Goal: Information Seeking & Learning: Learn about a topic

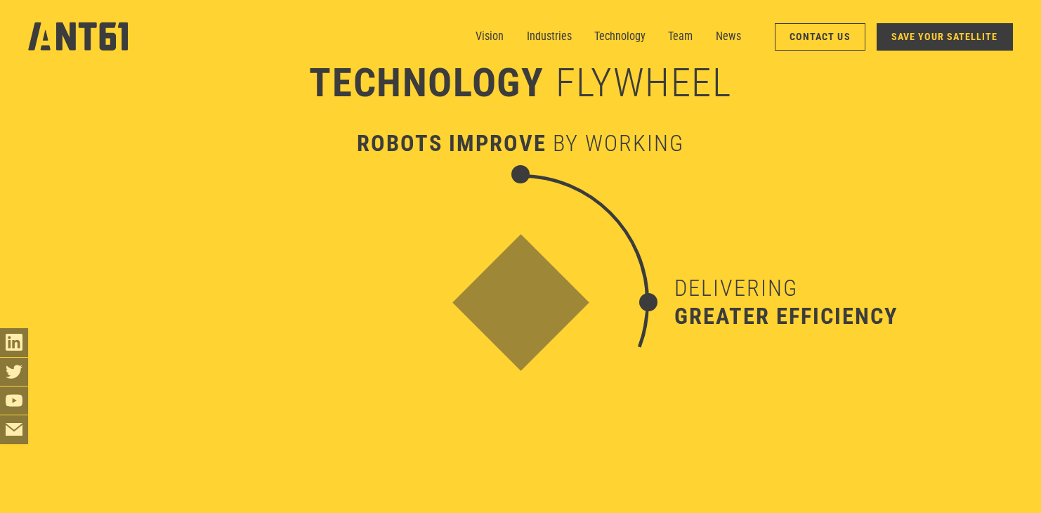
scroll to position [4186, 0]
click at [678, 34] on link "Team" at bounding box center [680, 36] width 25 height 28
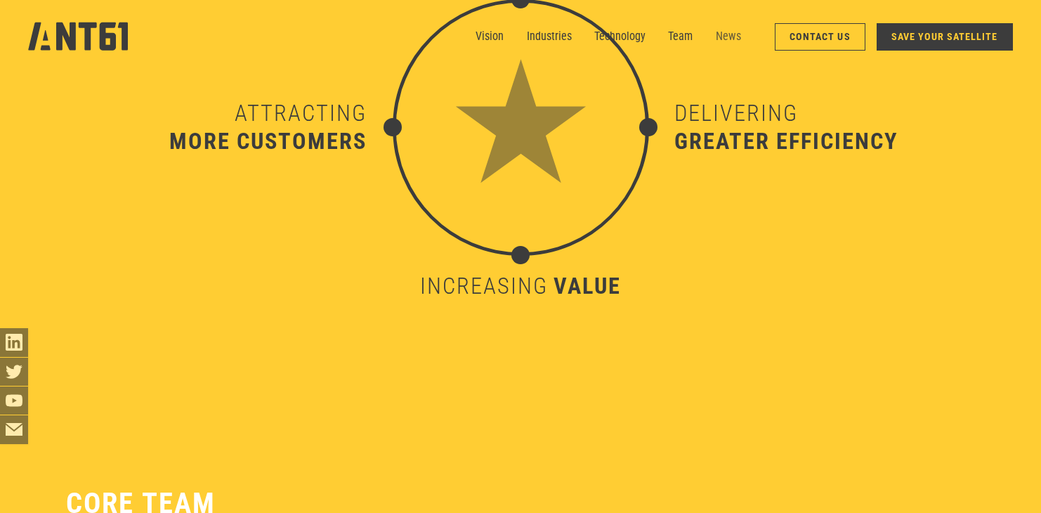
click at [734, 35] on link "News" at bounding box center [728, 36] width 25 height 28
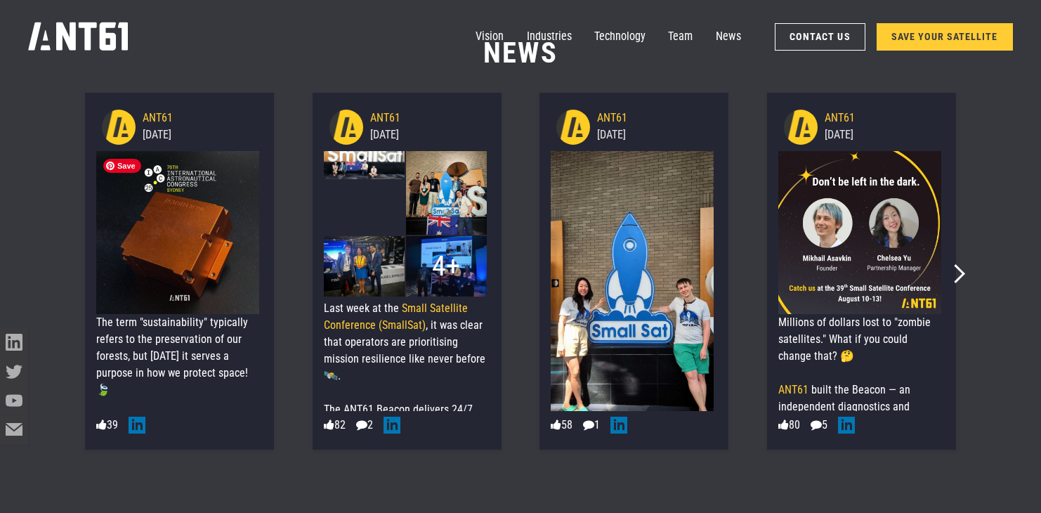
scroll to position [6678, 0]
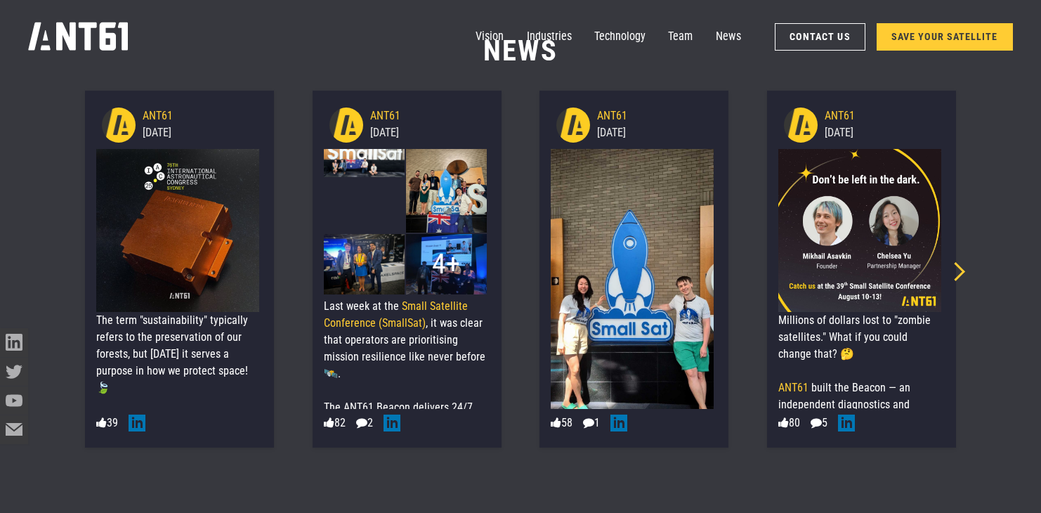
click at [959, 275] on icon "Next slide" at bounding box center [955, 271] width 19 height 19
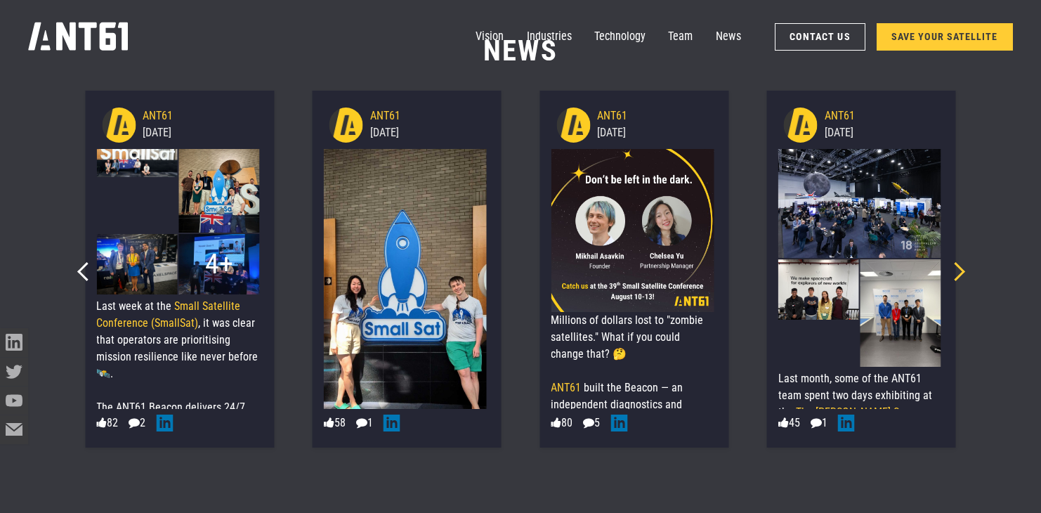
click at [960, 275] on icon "Next slide" at bounding box center [955, 271] width 19 height 19
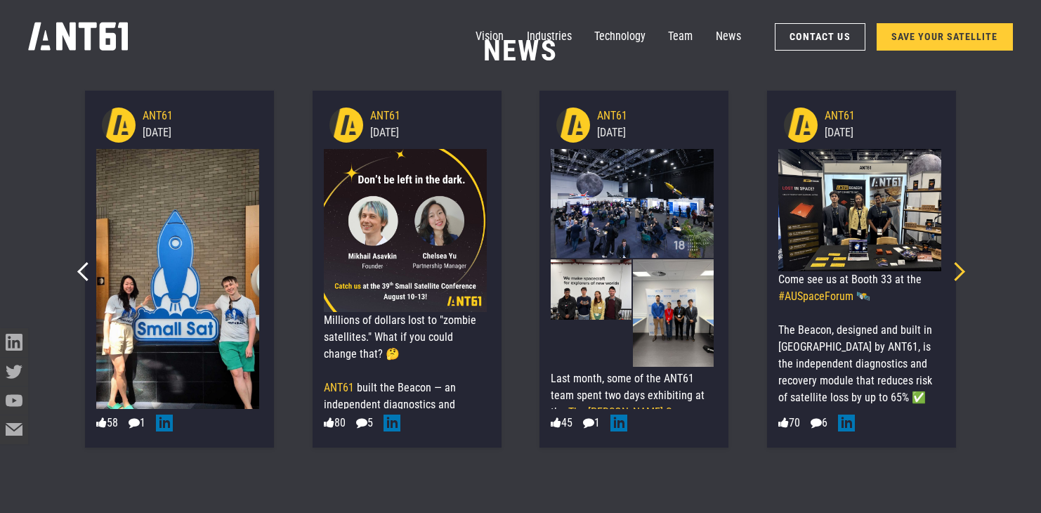
click at [960, 275] on icon "Next slide" at bounding box center [955, 271] width 19 height 19
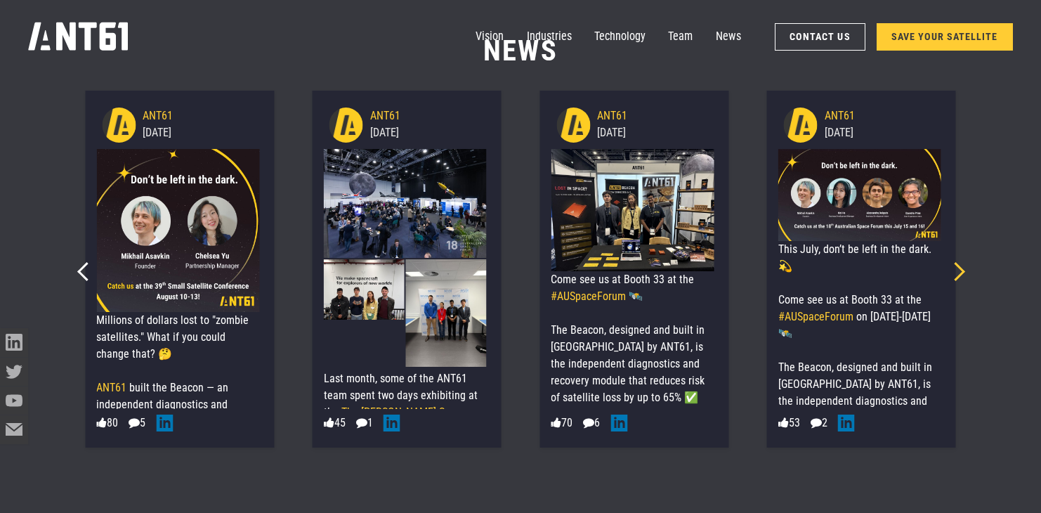
click at [960, 275] on icon "Next slide" at bounding box center [955, 271] width 19 height 19
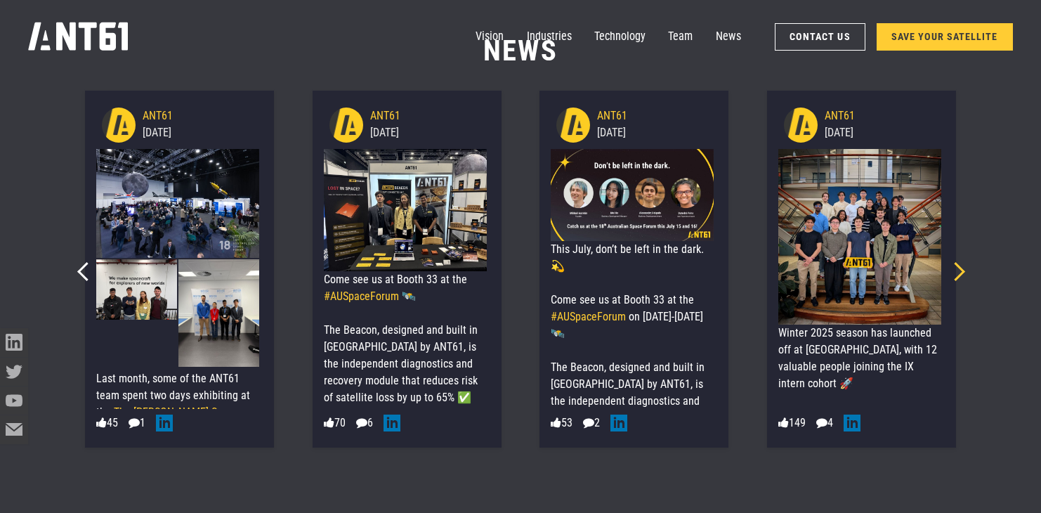
click at [960, 275] on icon "Next slide" at bounding box center [955, 271] width 19 height 19
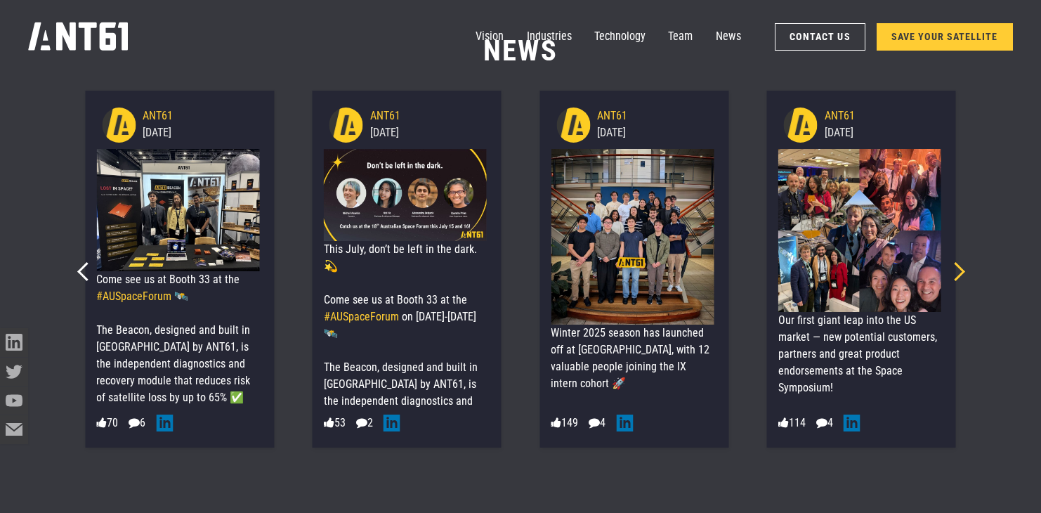
click at [960, 275] on icon "Next slide" at bounding box center [955, 271] width 19 height 19
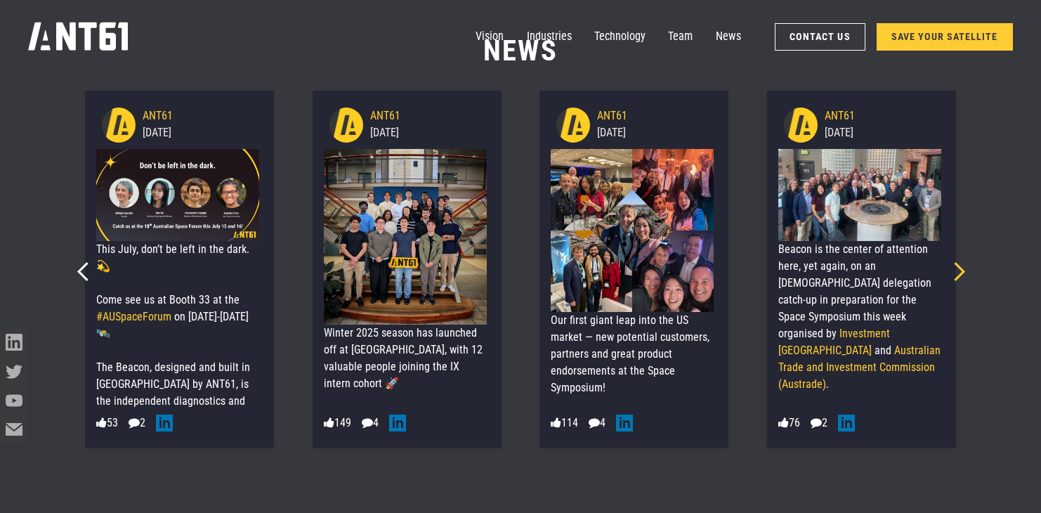
click at [960, 275] on icon "Next slide" at bounding box center [955, 271] width 19 height 19
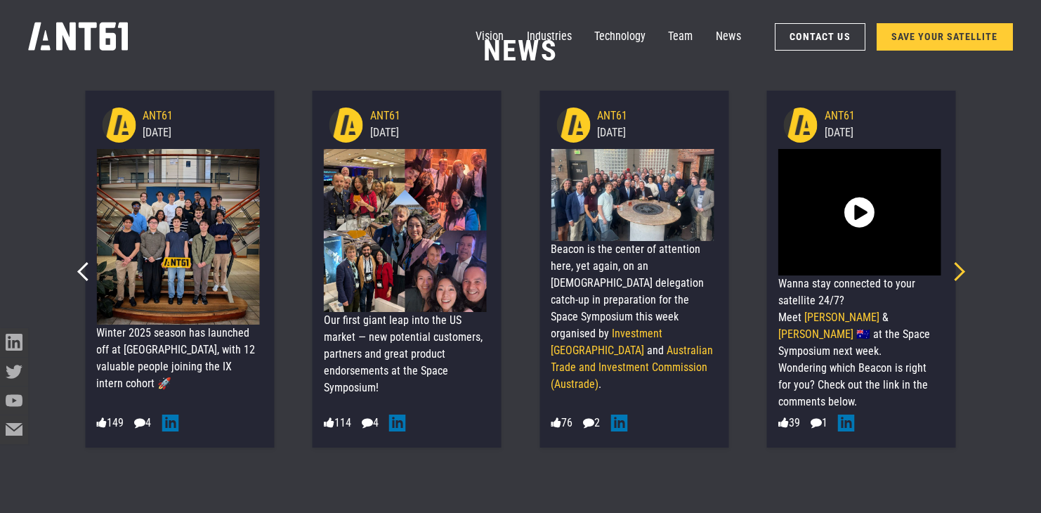
click at [960, 275] on icon "Next slide" at bounding box center [955, 271] width 19 height 19
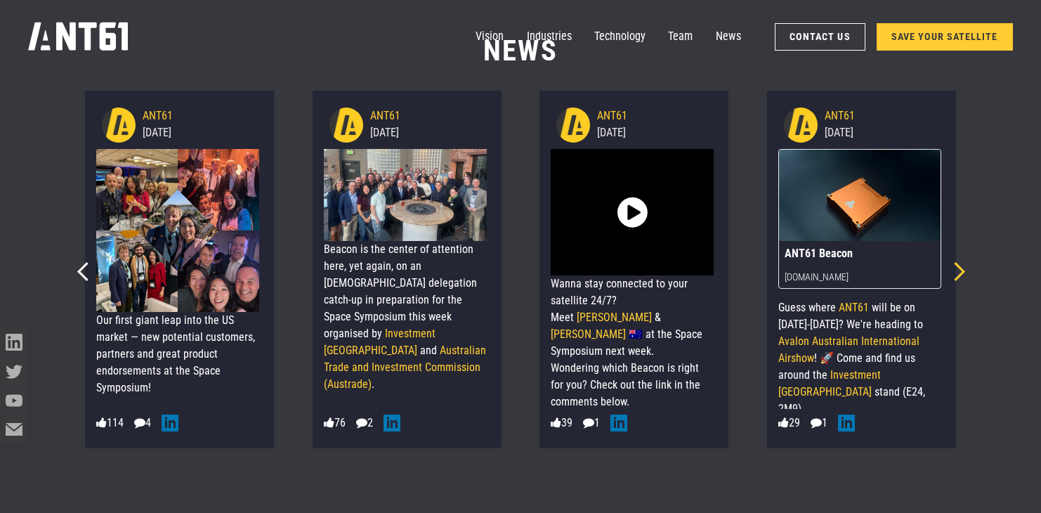
click at [960, 275] on icon "Next slide" at bounding box center [955, 271] width 19 height 19
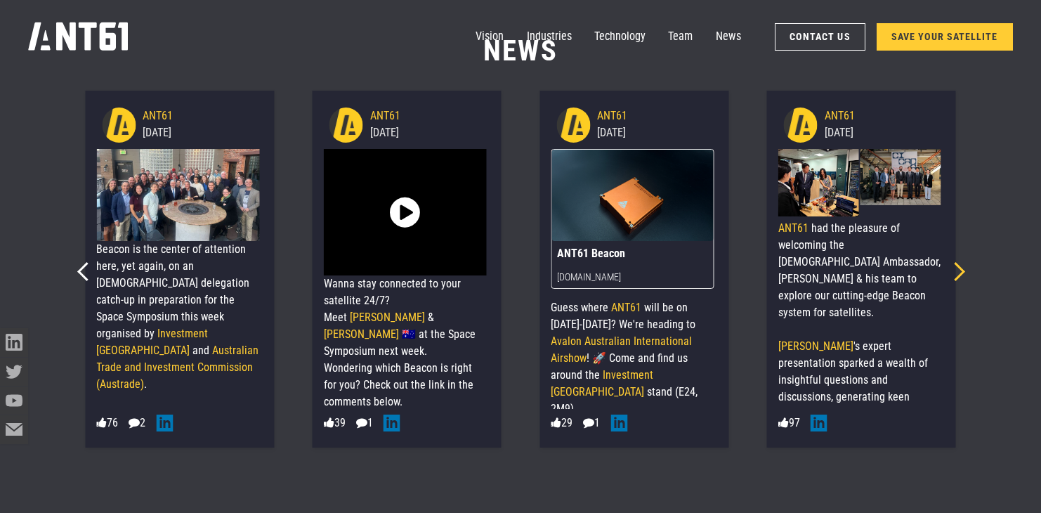
click at [960, 275] on icon "Next slide" at bounding box center [955, 271] width 19 height 19
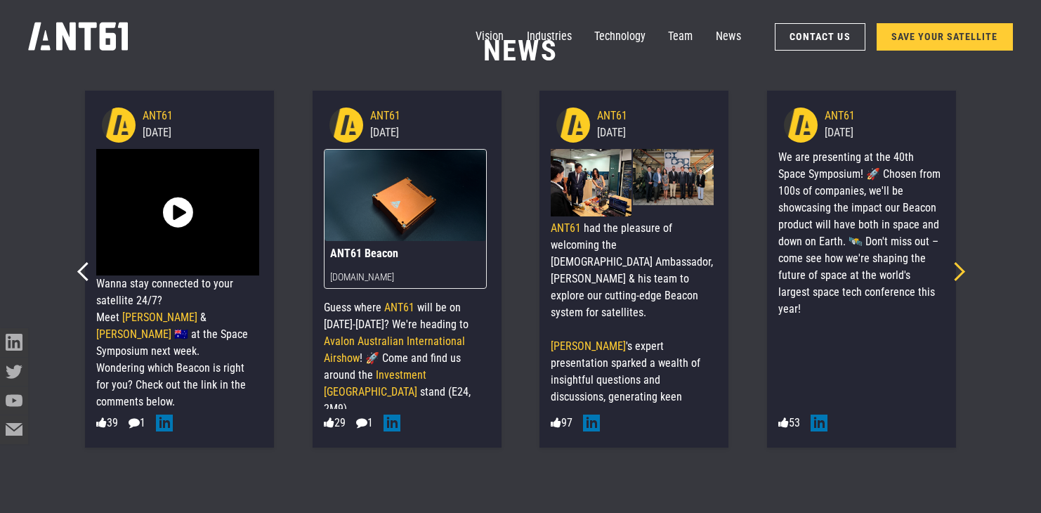
click at [960, 275] on icon "Next slide" at bounding box center [955, 271] width 19 height 19
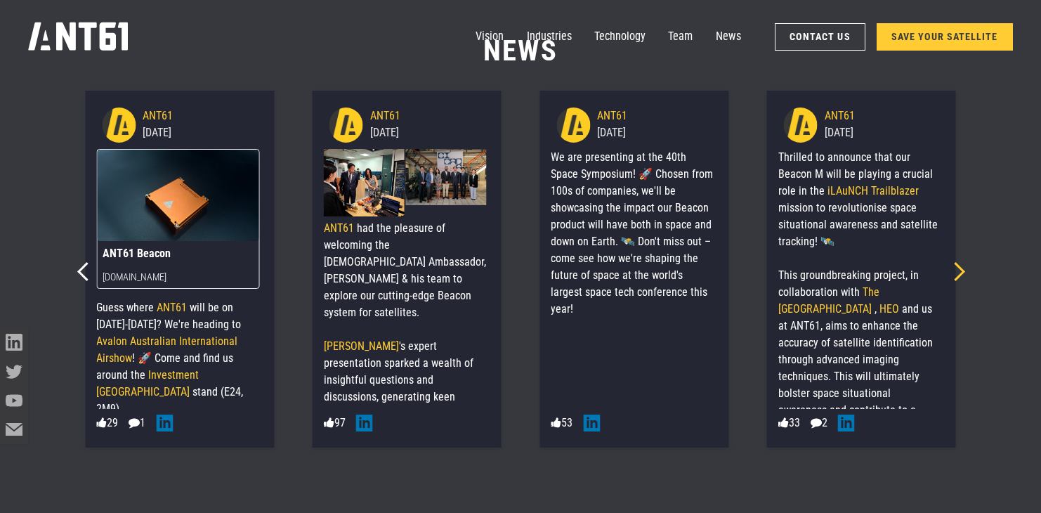
click at [960, 275] on icon "Next slide" at bounding box center [955, 271] width 19 height 19
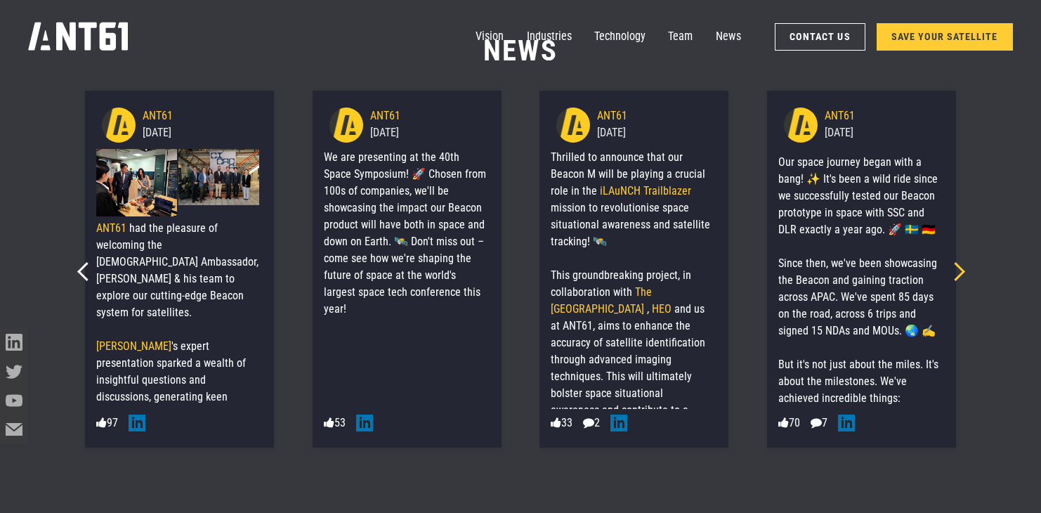
click at [960, 275] on icon "Next slide" at bounding box center [955, 271] width 19 height 19
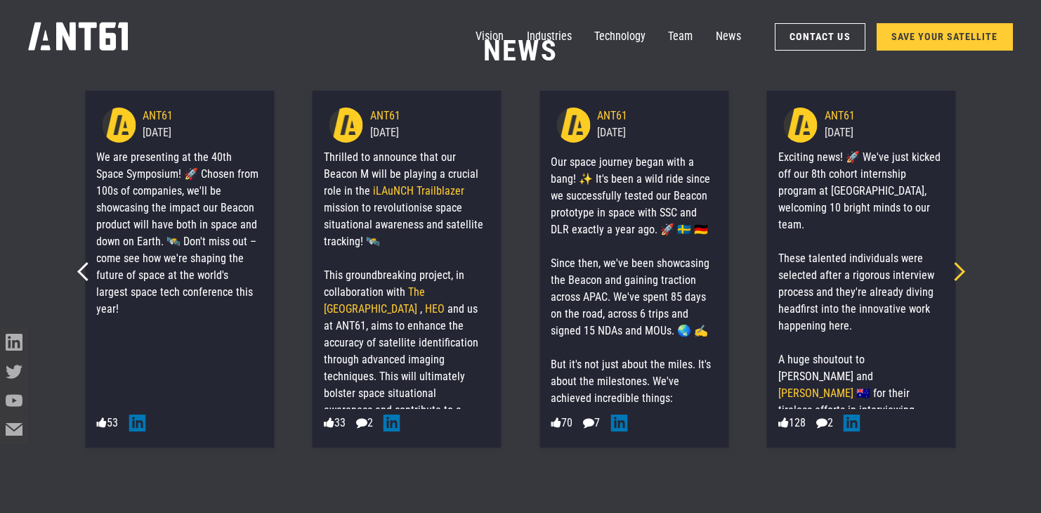
click at [960, 275] on icon "Next slide" at bounding box center [955, 271] width 19 height 19
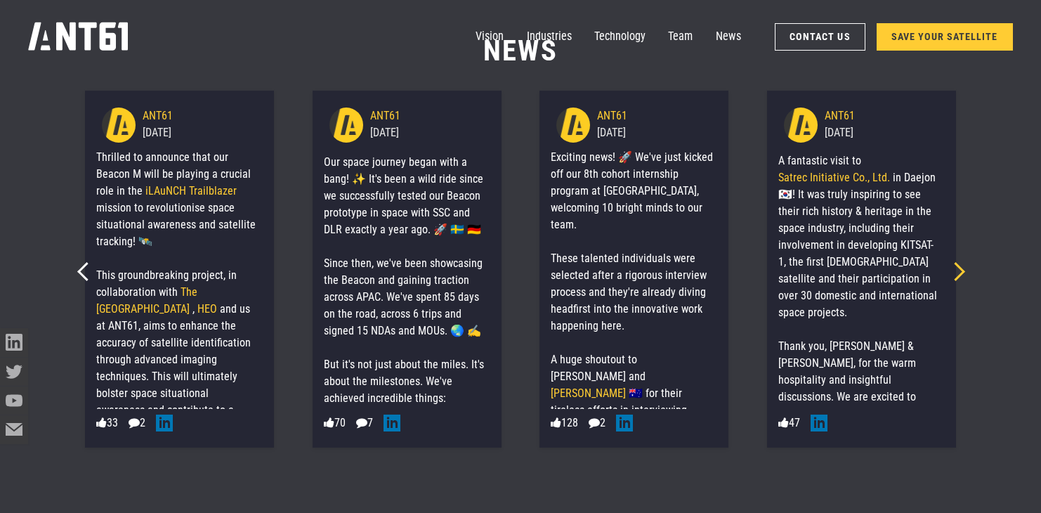
click at [960, 275] on icon "Next slide" at bounding box center [955, 271] width 19 height 19
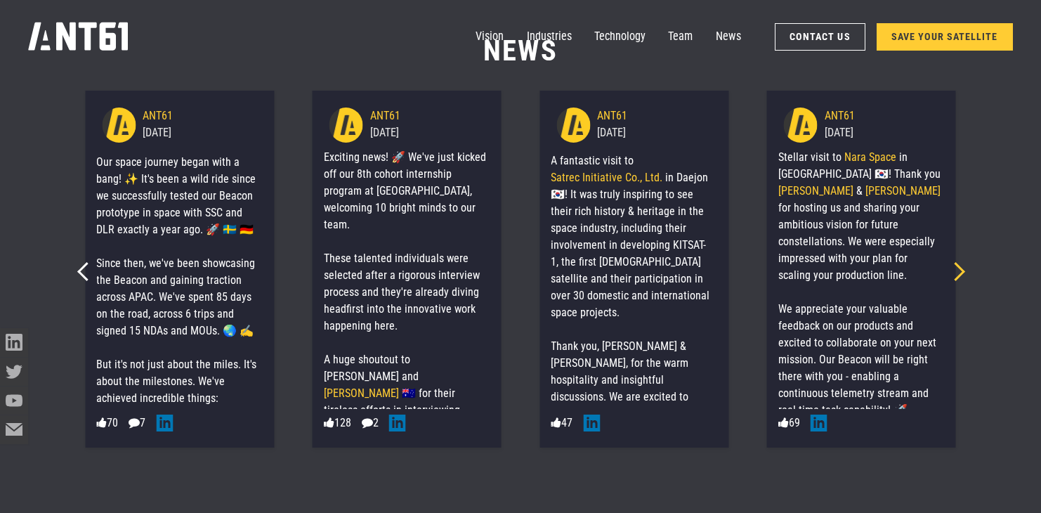
click at [960, 275] on icon "Next slide" at bounding box center [955, 271] width 19 height 19
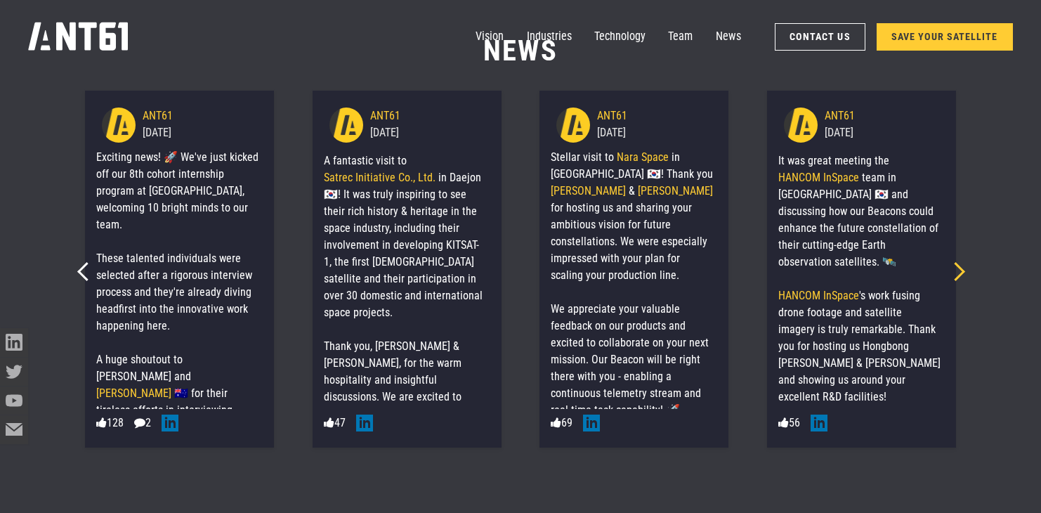
click at [960, 275] on icon "Next slide" at bounding box center [955, 271] width 19 height 19
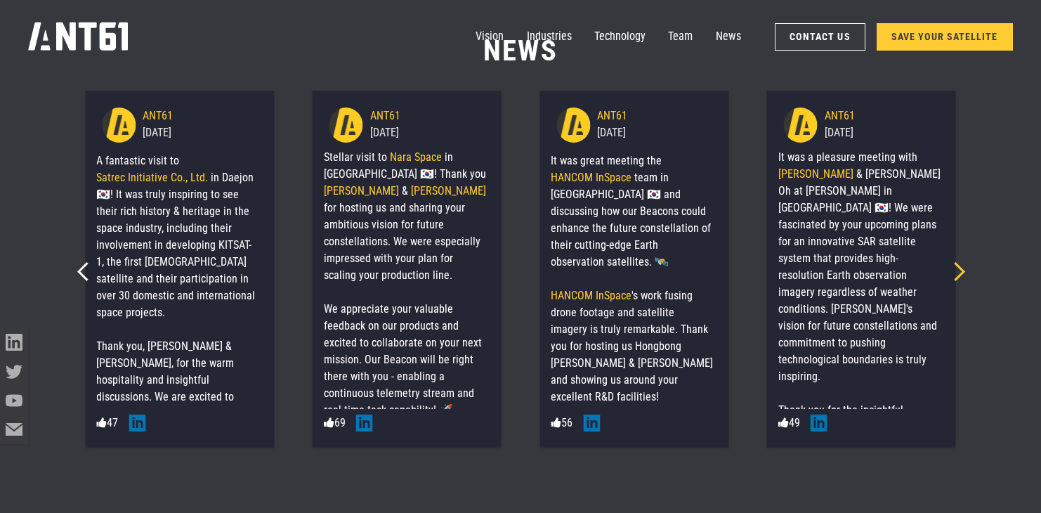
click at [960, 275] on icon "Next slide" at bounding box center [955, 271] width 19 height 19
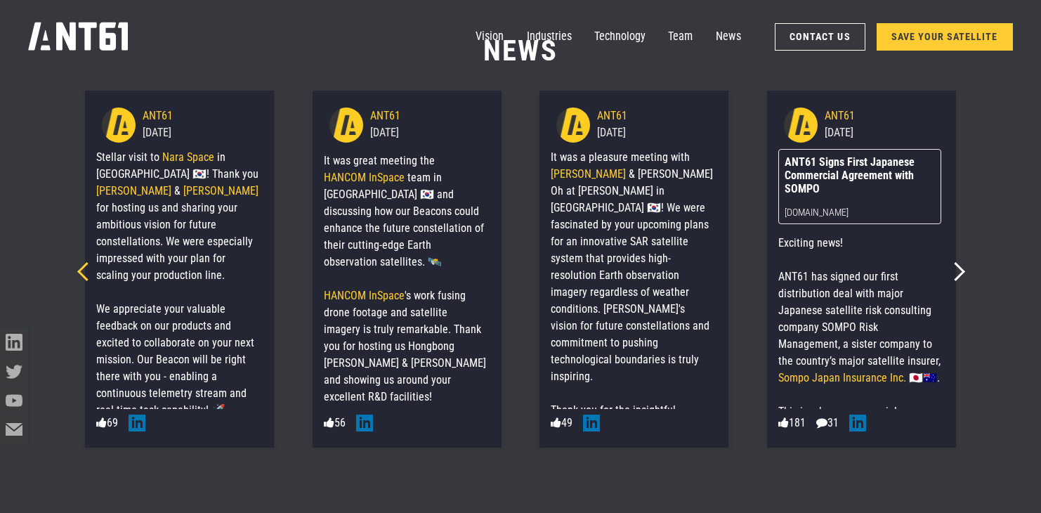
click at [86, 279] on icon "Previous slide" at bounding box center [86, 271] width 19 height 19
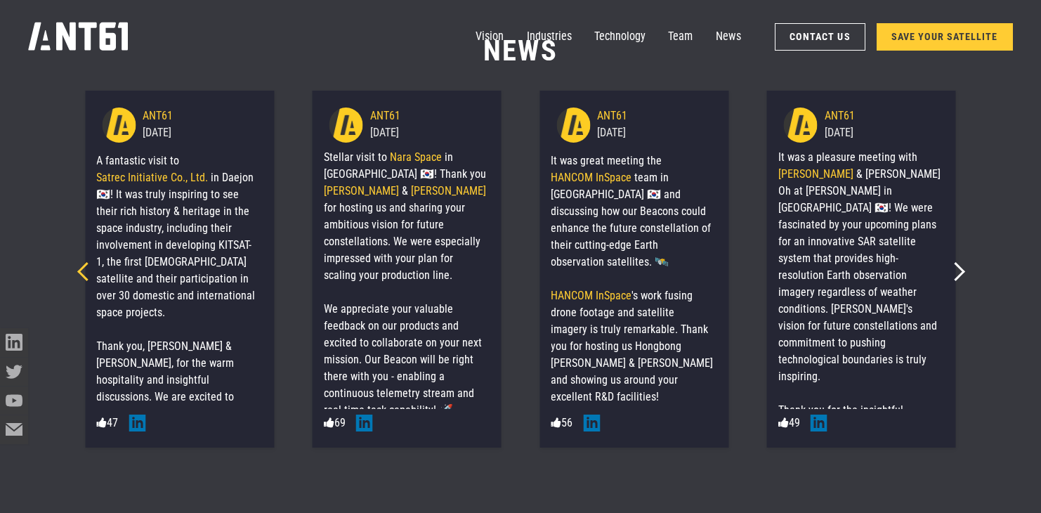
click at [86, 279] on icon "Previous slide" at bounding box center [86, 271] width 19 height 19
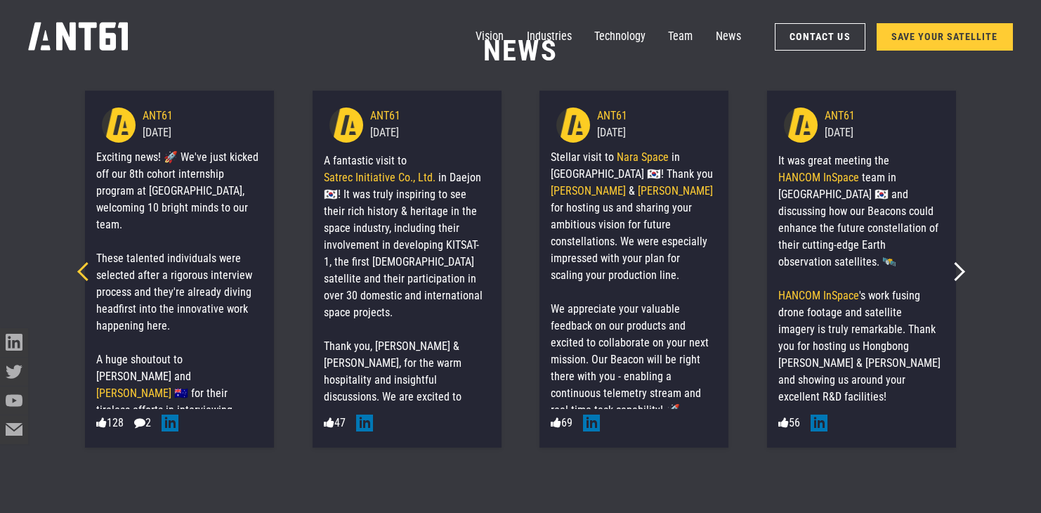
click at [86, 279] on icon "Previous slide" at bounding box center [86, 271] width 19 height 19
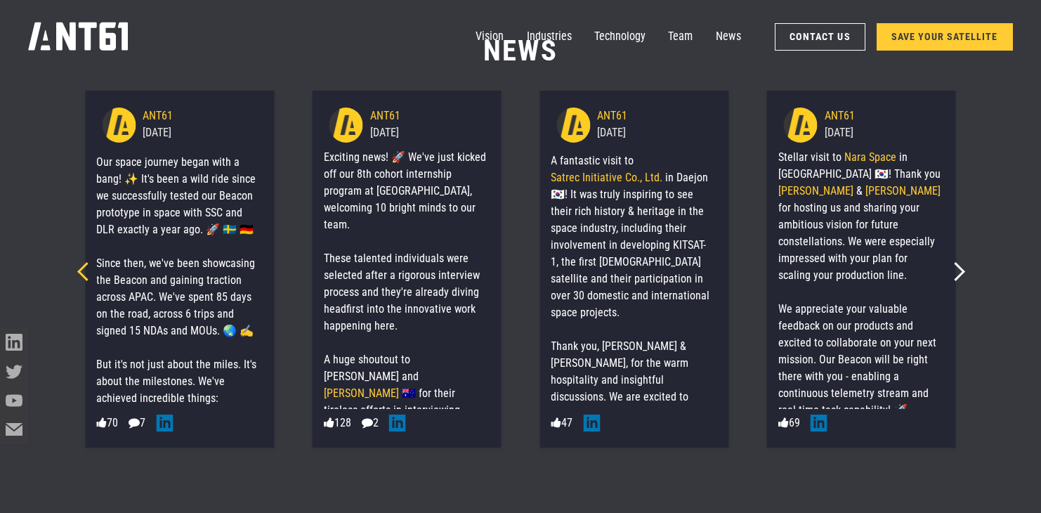
click at [86, 279] on icon "Previous slide" at bounding box center [86, 271] width 19 height 19
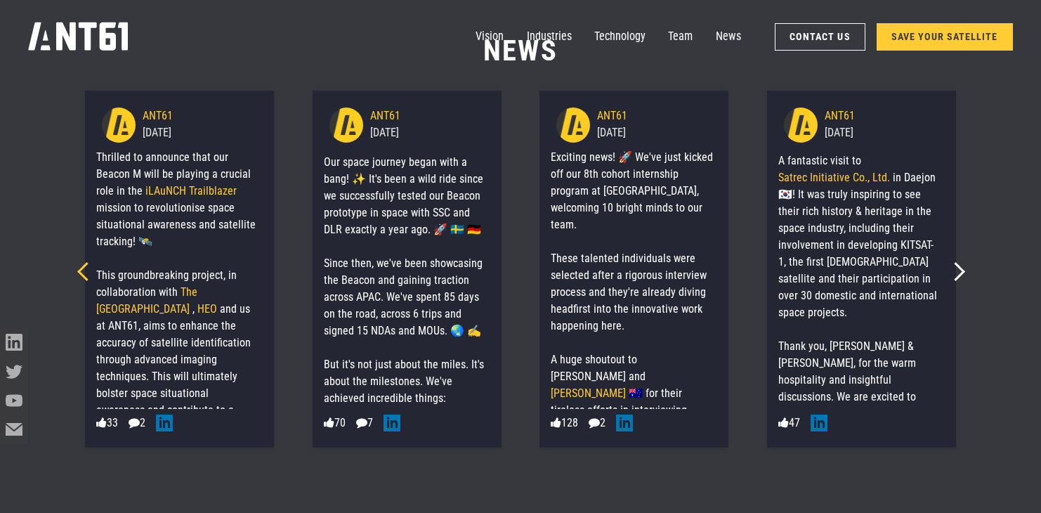
click at [86, 279] on icon "Previous slide" at bounding box center [86, 271] width 19 height 19
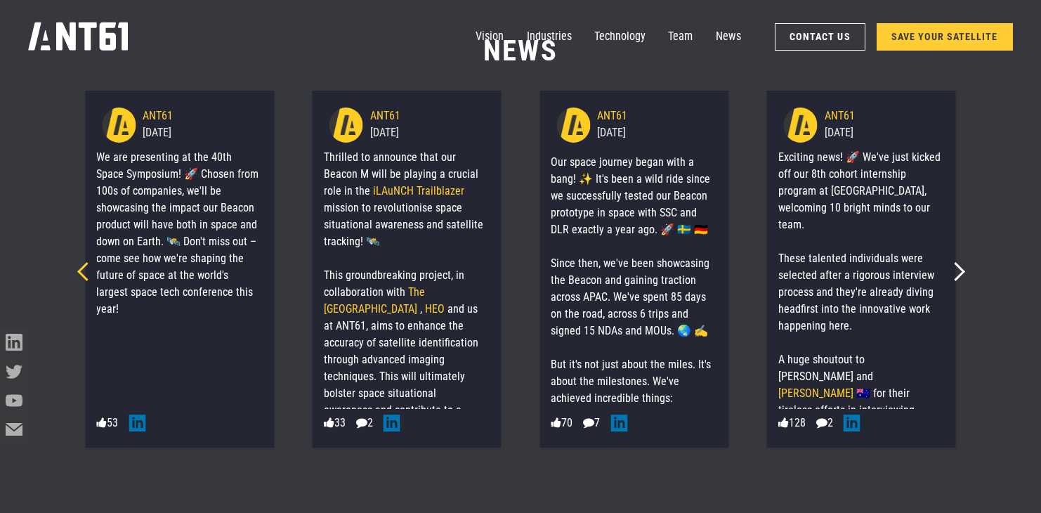
click at [86, 279] on icon "Previous slide" at bounding box center [86, 271] width 19 height 19
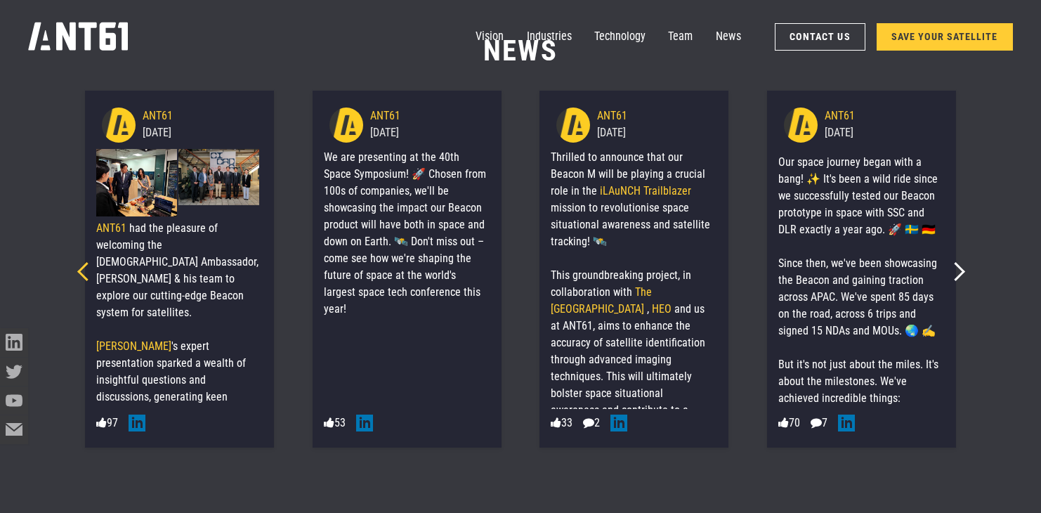
click at [86, 279] on icon "Previous slide" at bounding box center [86, 271] width 19 height 19
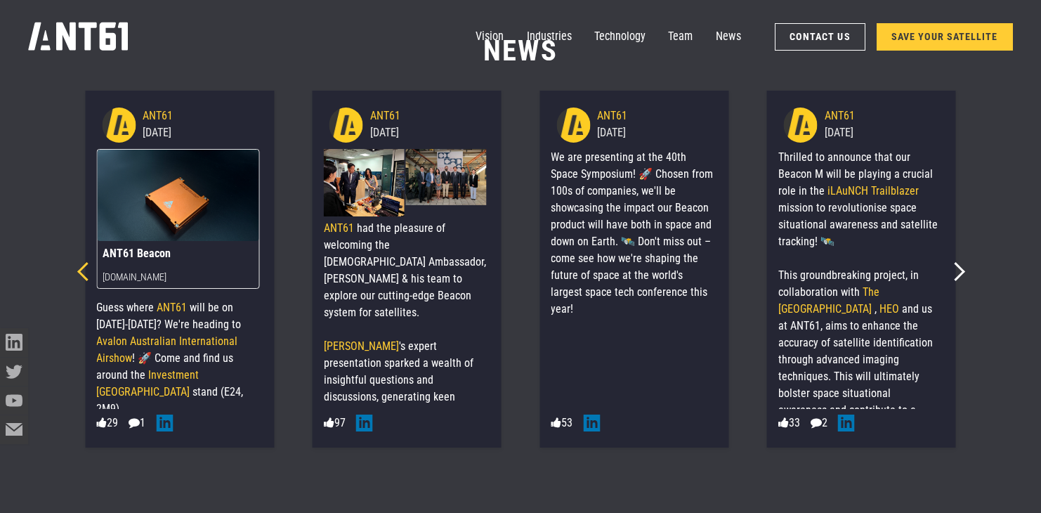
click at [86, 279] on icon "Previous slide" at bounding box center [86, 271] width 19 height 19
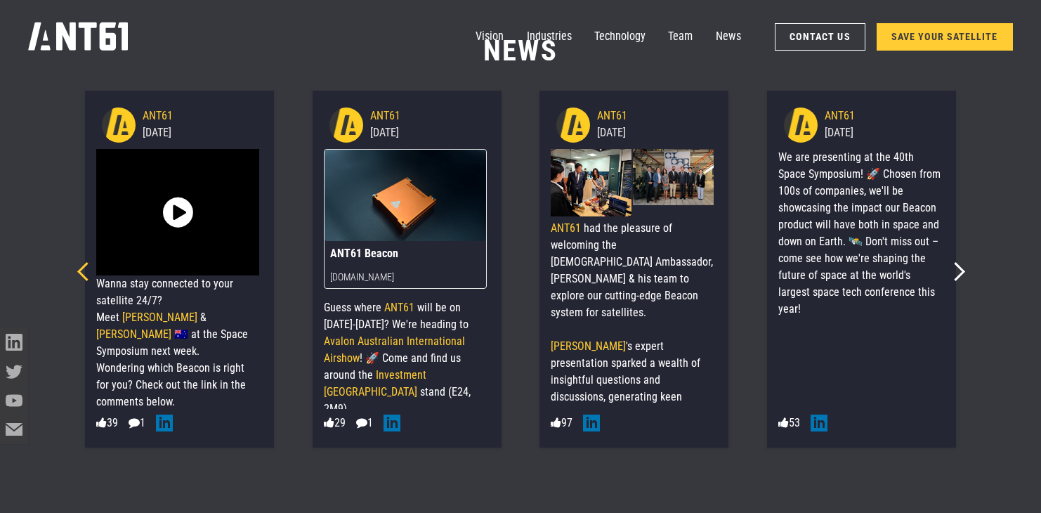
click at [86, 279] on icon "Previous slide" at bounding box center [86, 271] width 19 height 19
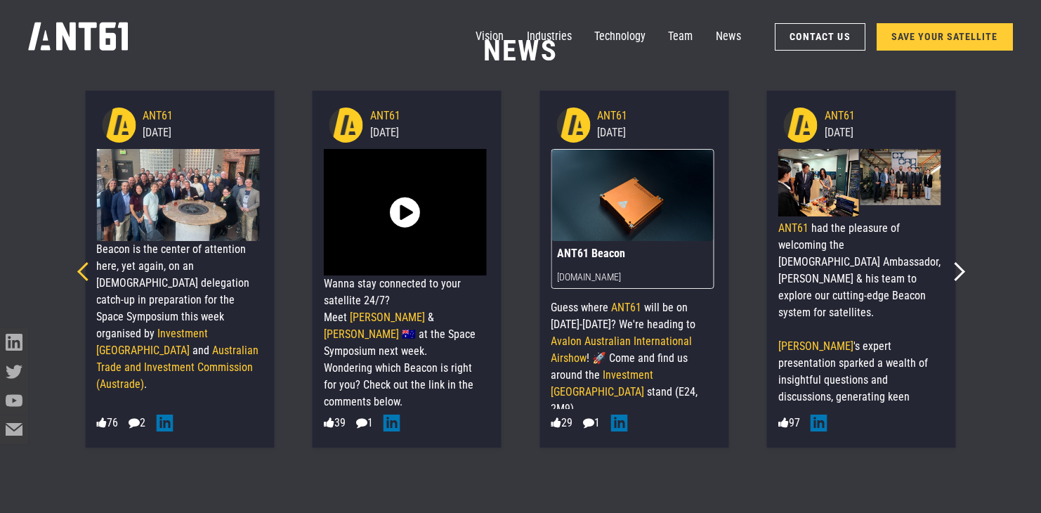
click at [86, 279] on icon "Previous slide" at bounding box center [86, 271] width 19 height 19
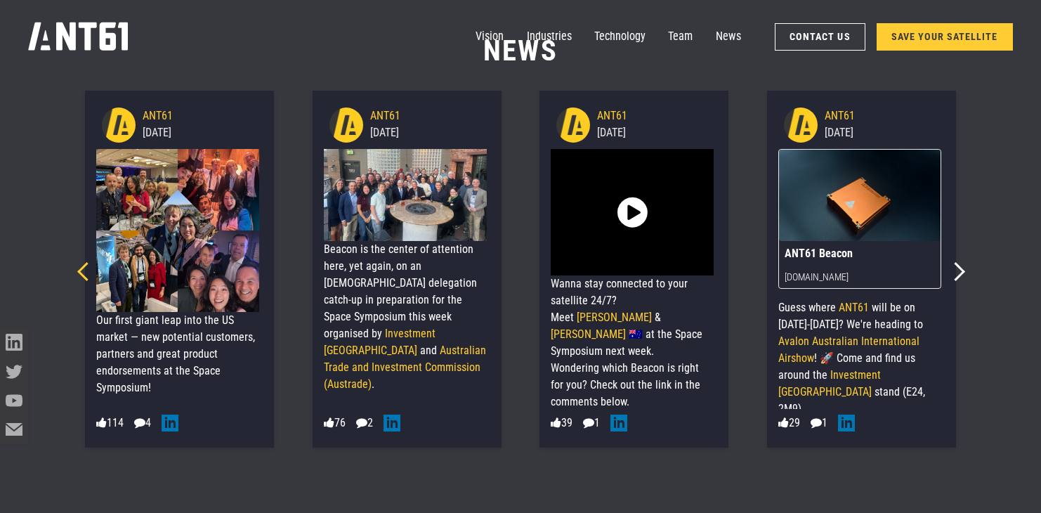
click at [86, 279] on icon "Previous slide" at bounding box center [86, 271] width 19 height 19
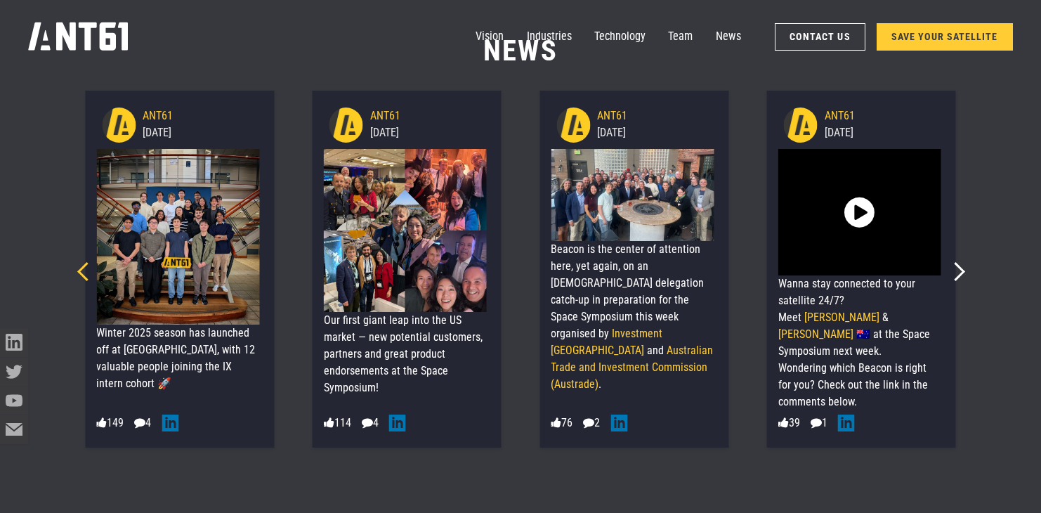
click at [86, 279] on icon "Previous slide" at bounding box center [86, 271] width 19 height 19
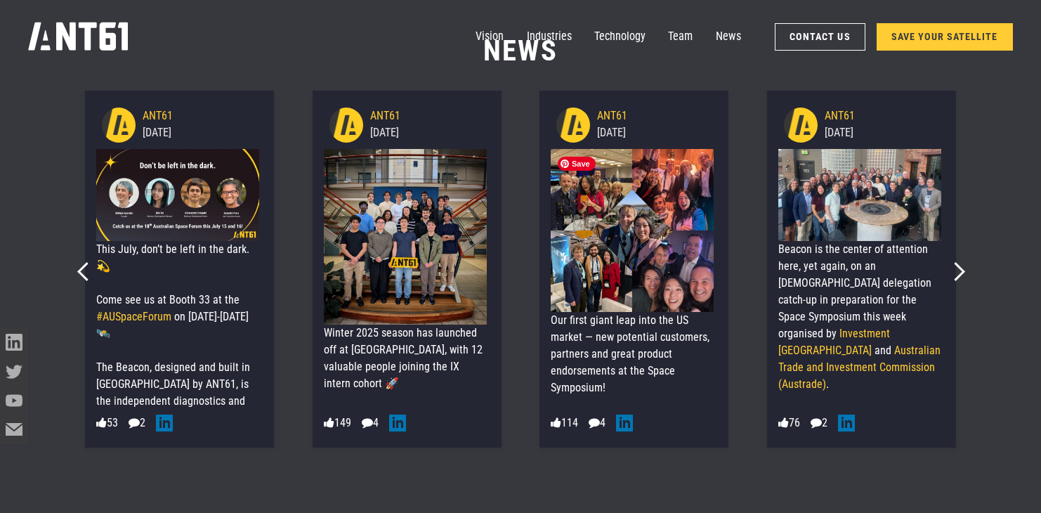
click at [566, 231] on img at bounding box center [632, 230] width 163 height 163
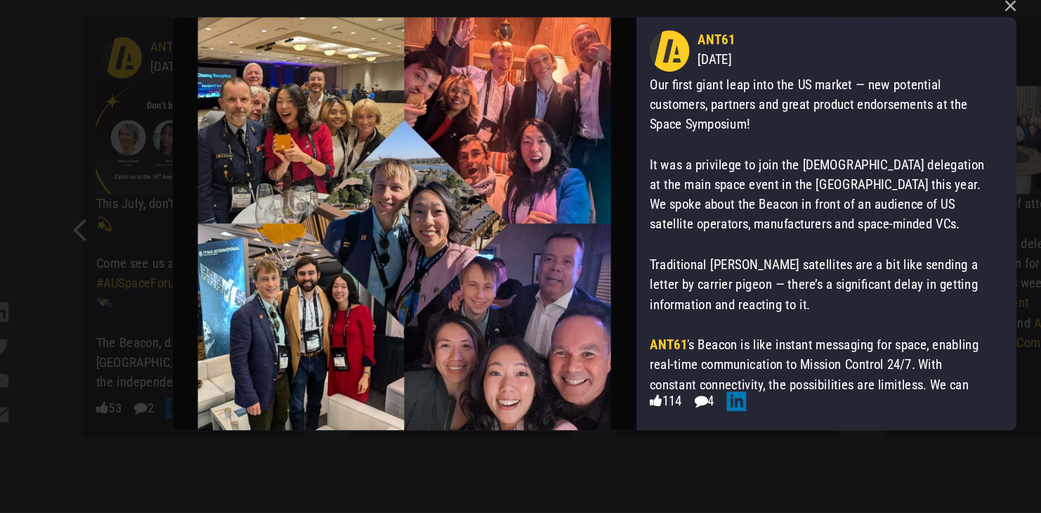
scroll to position [6676, 0]
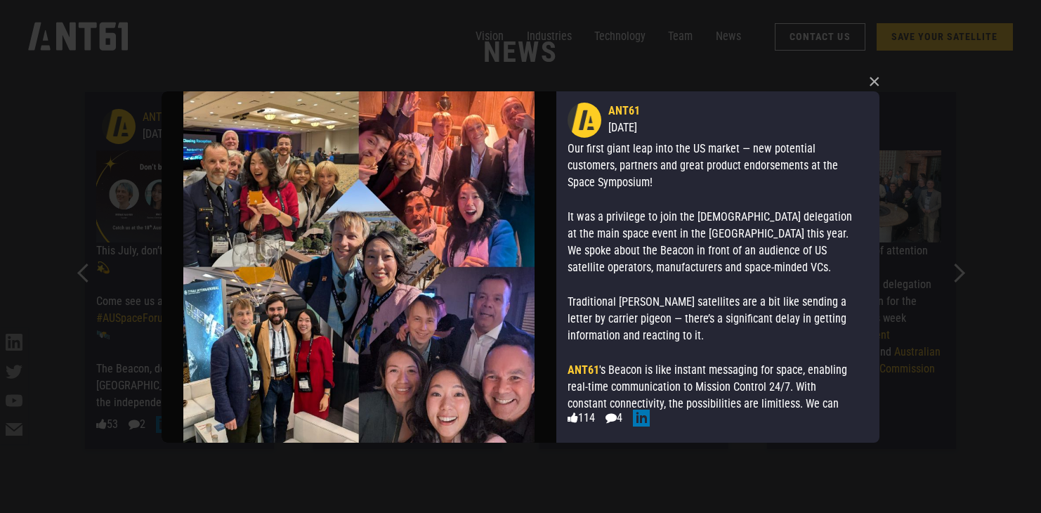
click at [130, 360] on div "× ANT61 [DATE] Our first giant leap into the US market — new potential customer…" at bounding box center [520, 256] width 1041 height 513
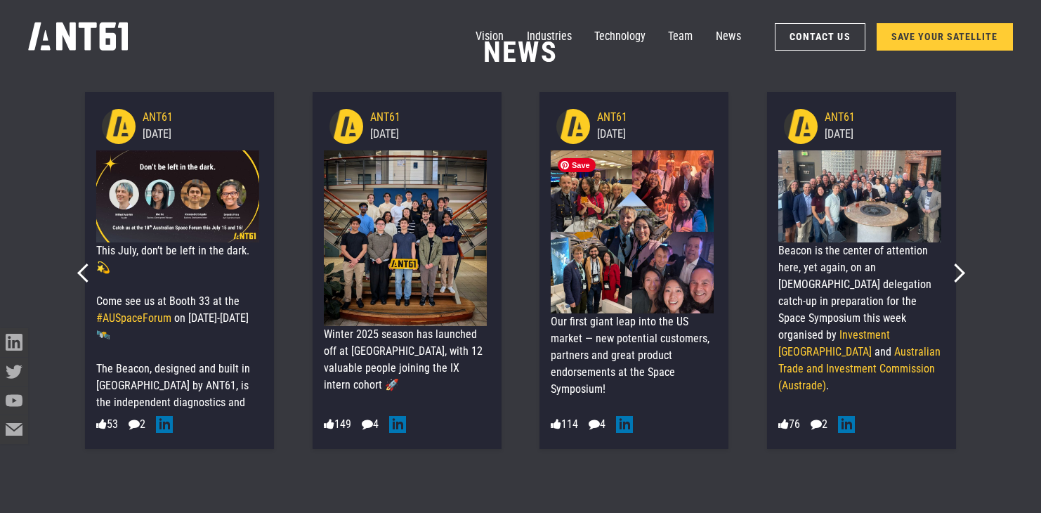
click at [617, 267] on img at bounding box center [632, 231] width 163 height 163
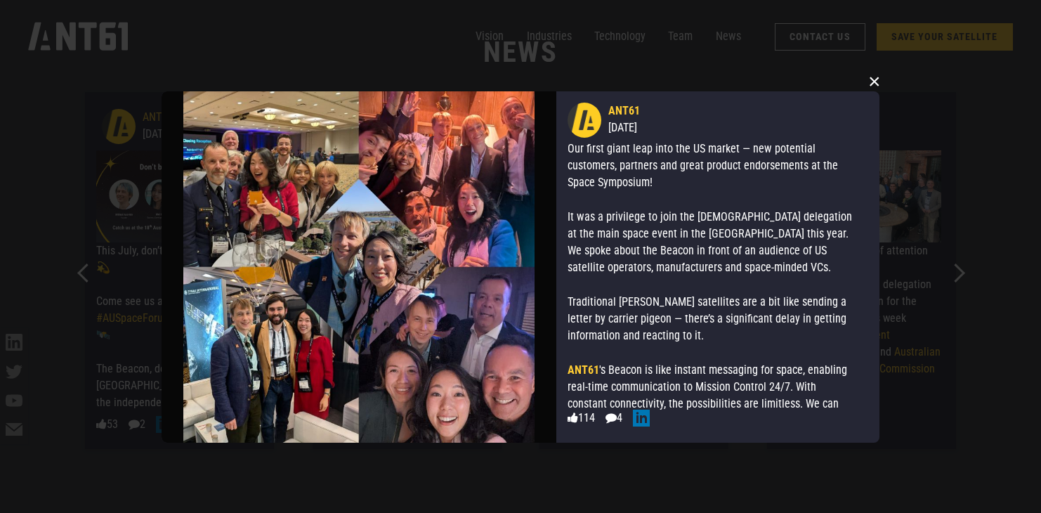
click at [872, 84] on button "×" at bounding box center [874, 80] width 21 height 21
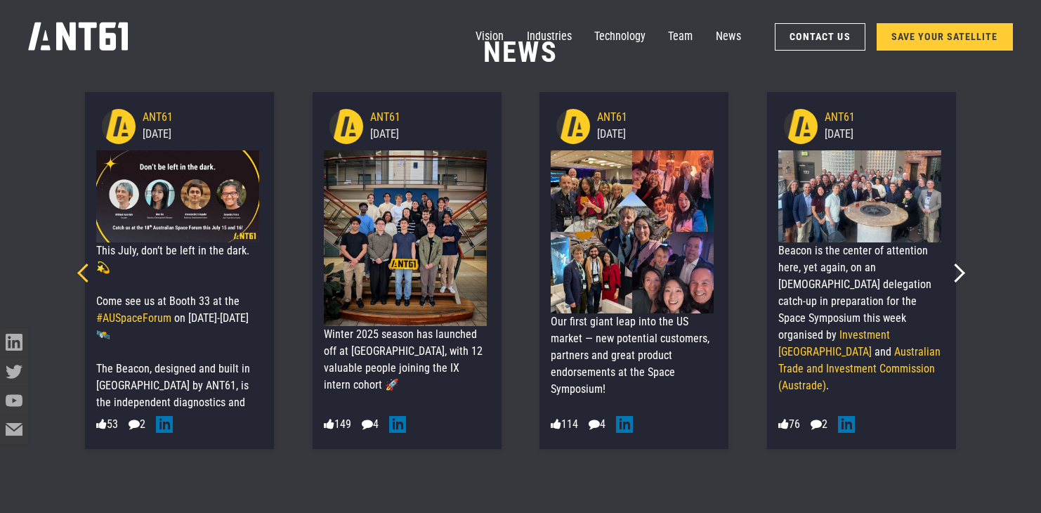
click at [86, 274] on icon "Previous slide" at bounding box center [86, 272] width 19 height 19
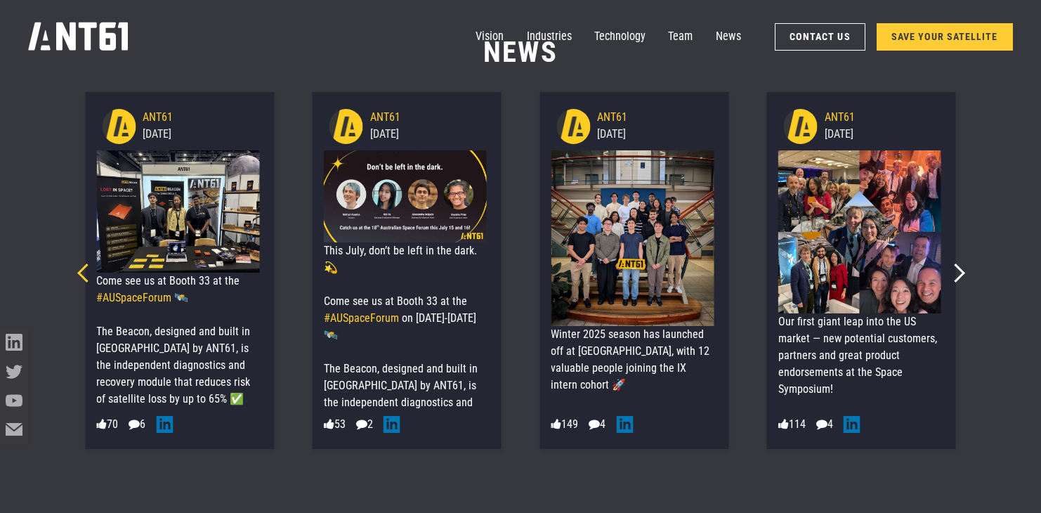
click at [86, 274] on icon "Previous slide" at bounding box center [86, 272] width 19 height 19
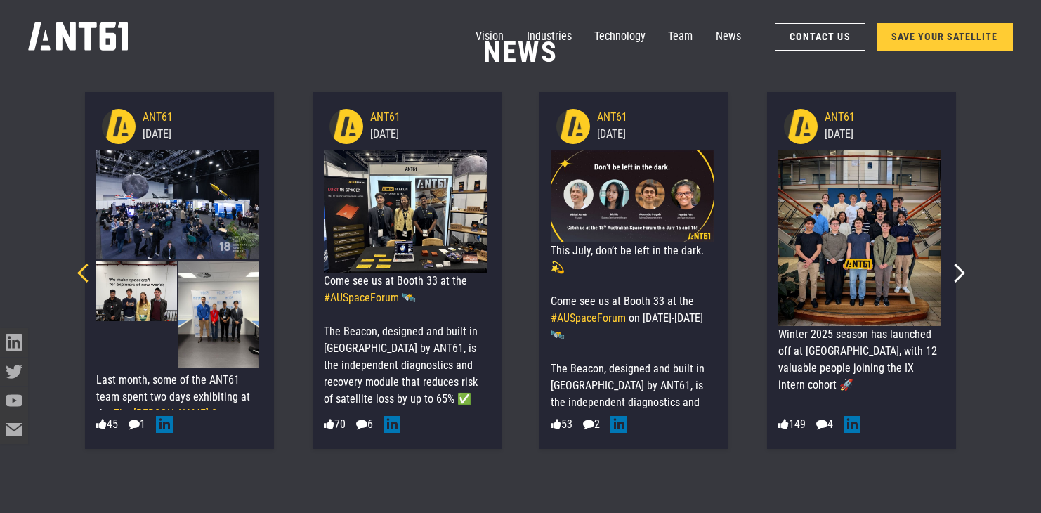
click at [86, 274] on icon "Previous slide" at bounding box center [86, 272] width 19 height 19
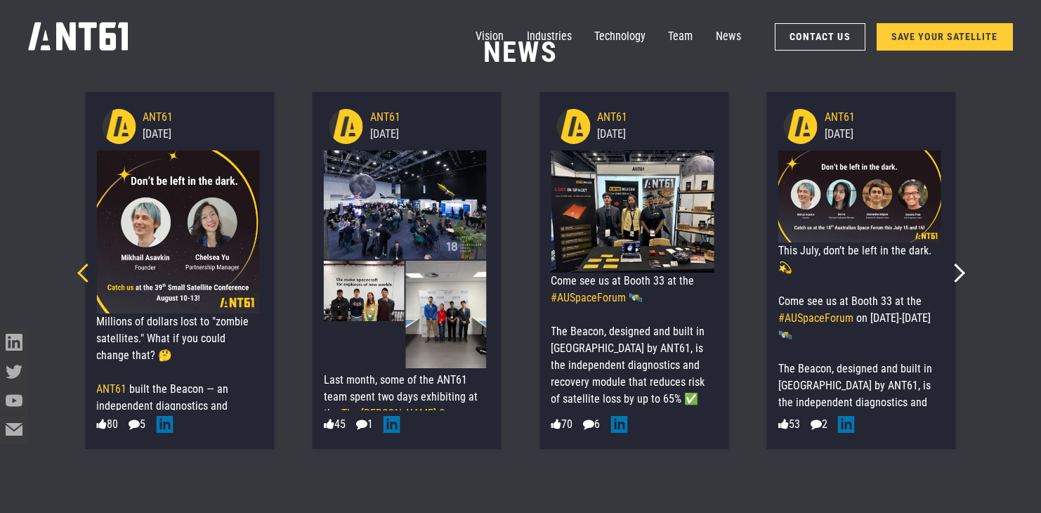
click at [86, 274] on icon "Previous slide" at bounding box center [86, 272] width 19 height 19
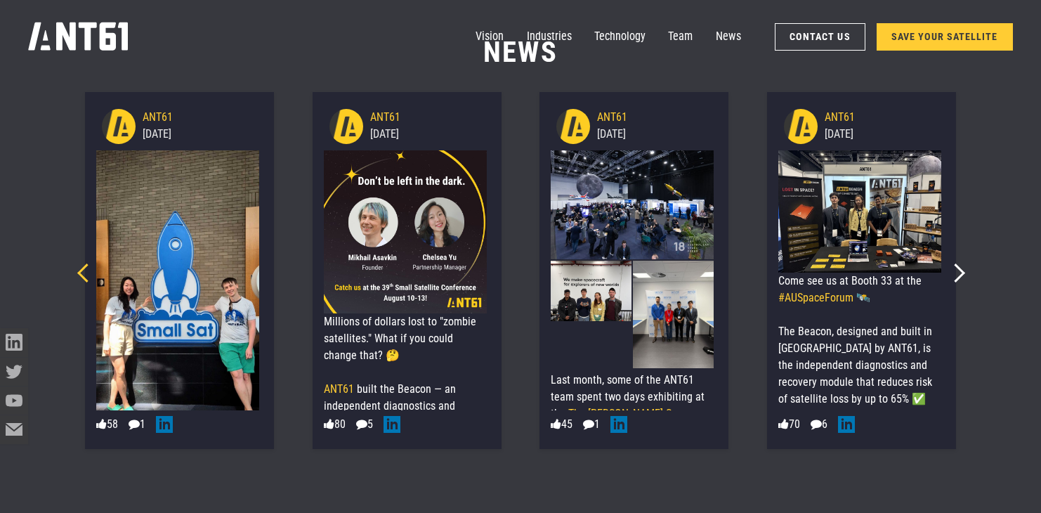
click at [86, 274] on icon "Previous slide" at bounding box center [86, 272] width 19 height 19
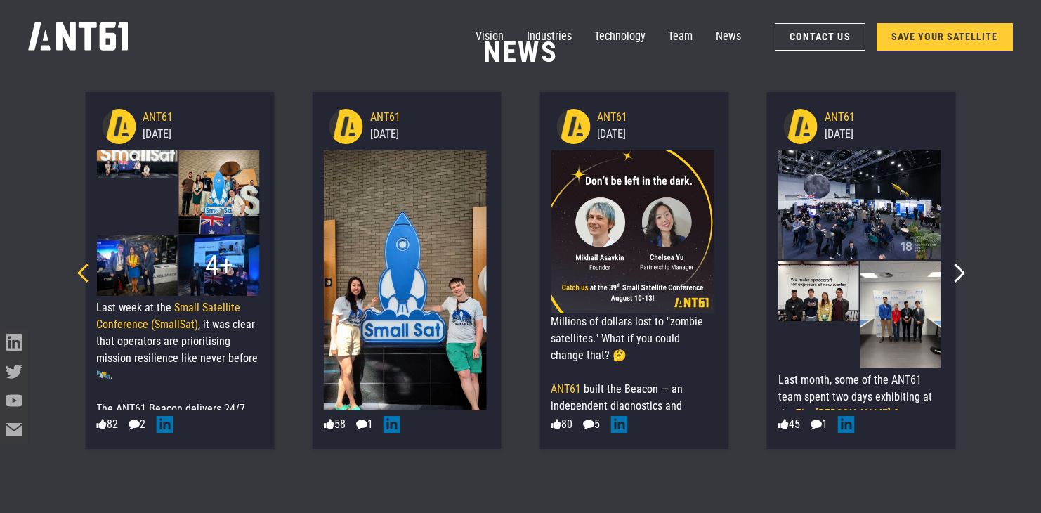
click at [86, 274] on icon "Previous slide" at bounding box center [86, 272] width 19 height 19
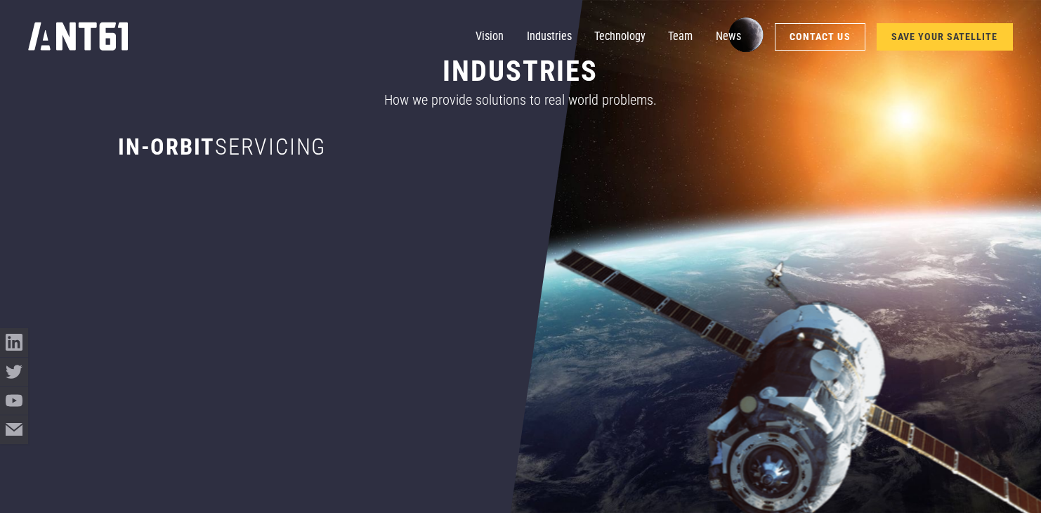
scroll to position [547, 0]
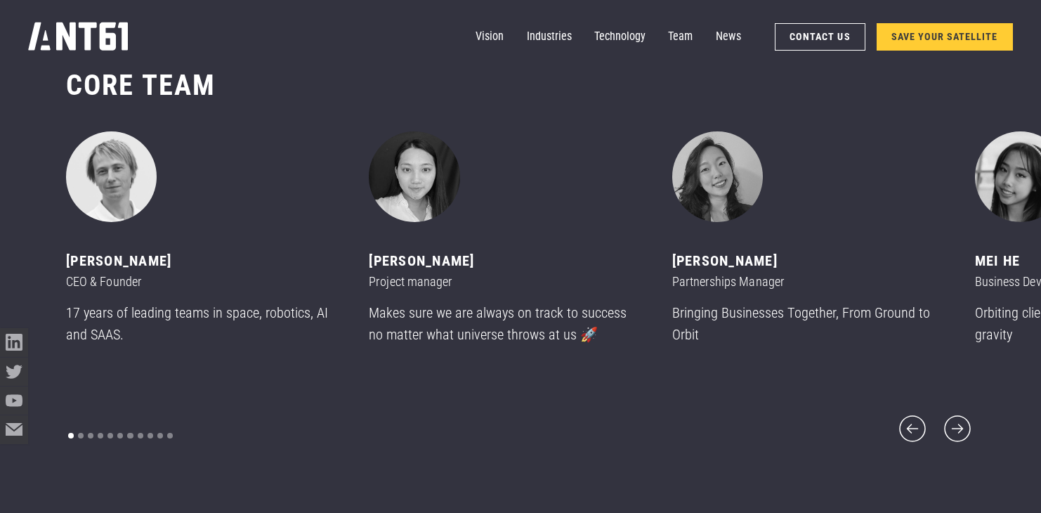
scroll to position [4186, 0]
